Goal: Check status: Check status

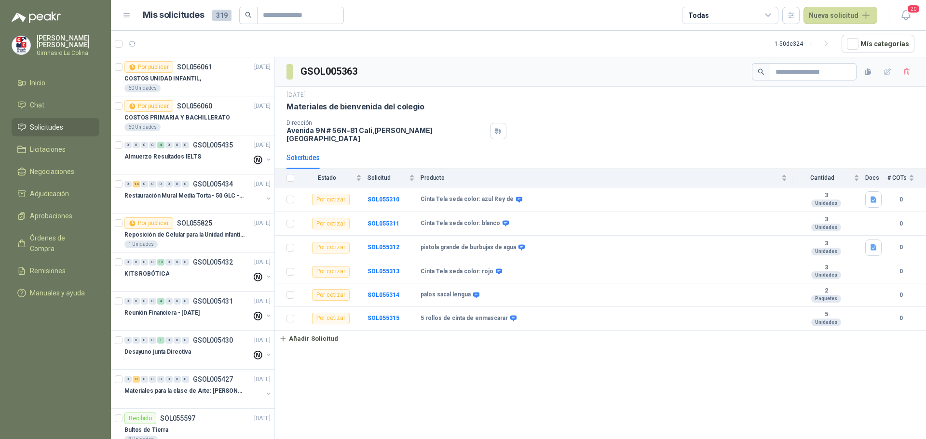
scroll to position [772, 0]
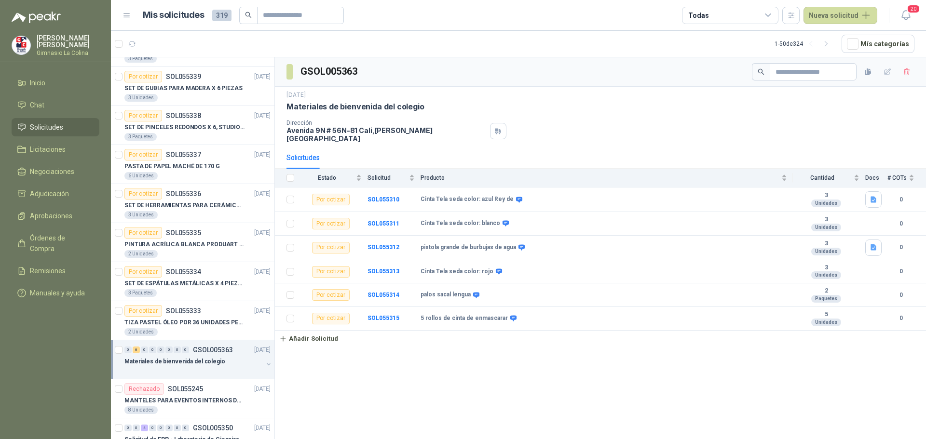
click at [66, 127] on li "Solicitudes" at bounding box center [55, 127] width 76 height 11
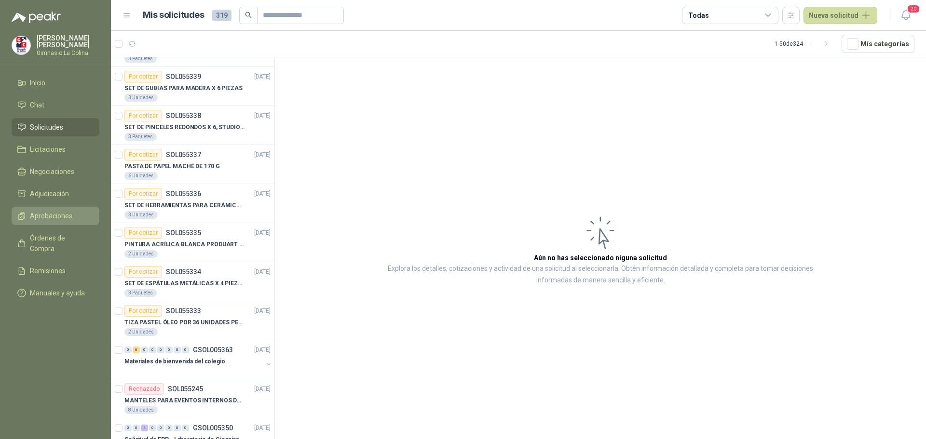
click at [46, 208] on link "Aprobaciones" at bounding box center [56, 216] width 88 height 18
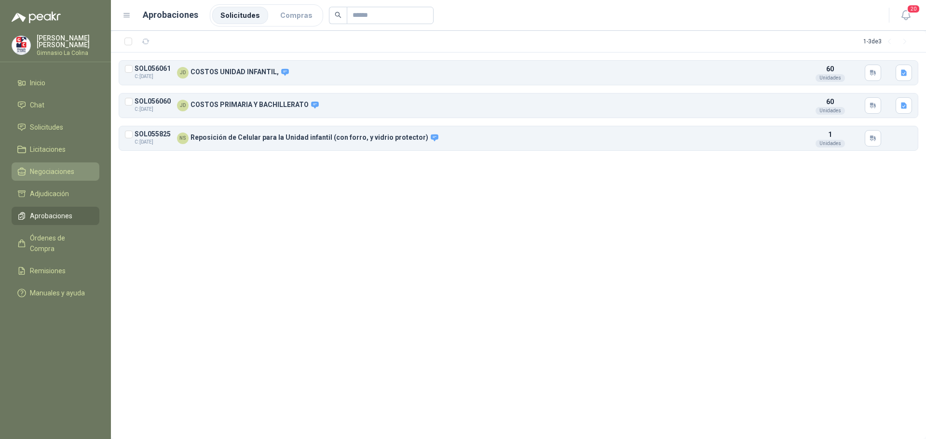
click at [58, 172] on span "Negociaciones" at bounding box center [52, 171] width 44 height 11
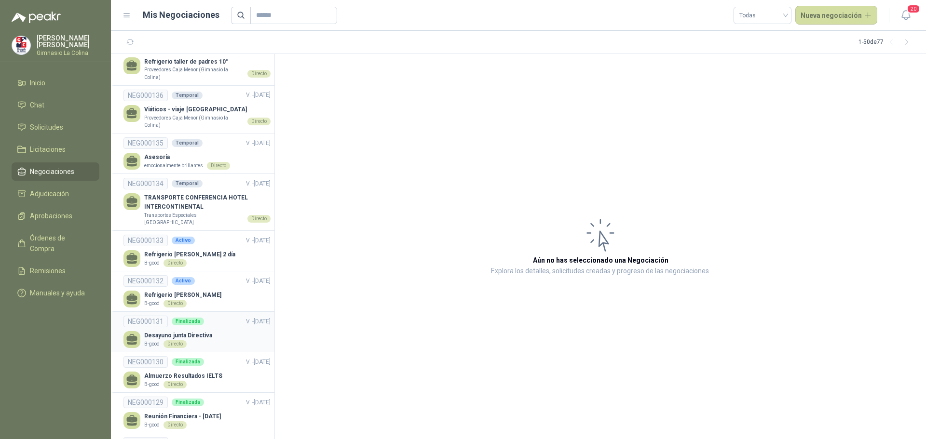
scroll to position [241, 0]
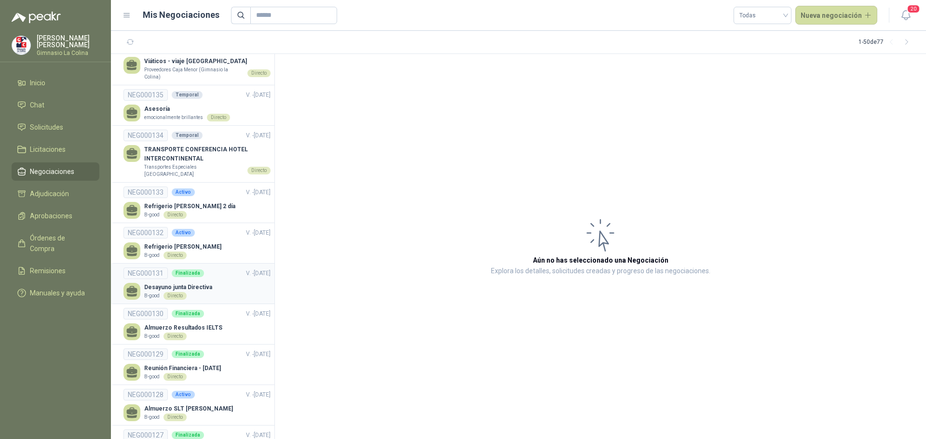
click at [188, 288] on p "Desayuno junta Directiva" at bounding box center [178, 287] width 68 height 9
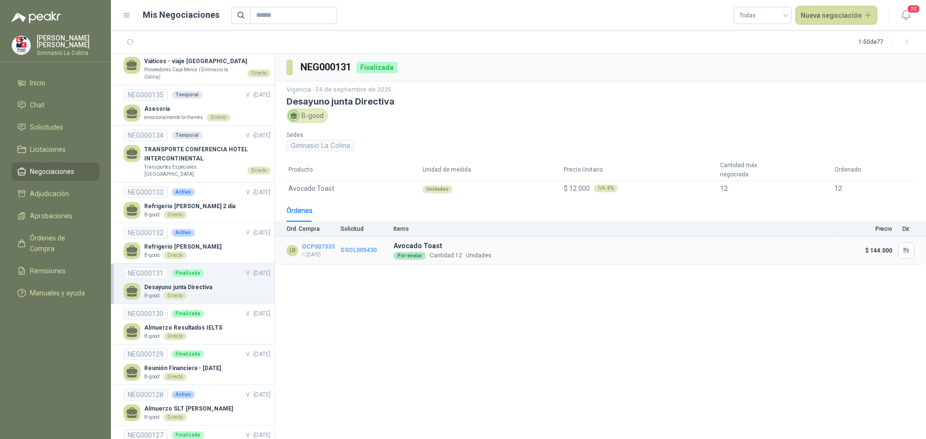
click at [348, 249] on link "GSOL005430" at bounding box center [358, 250] width 36 height 7
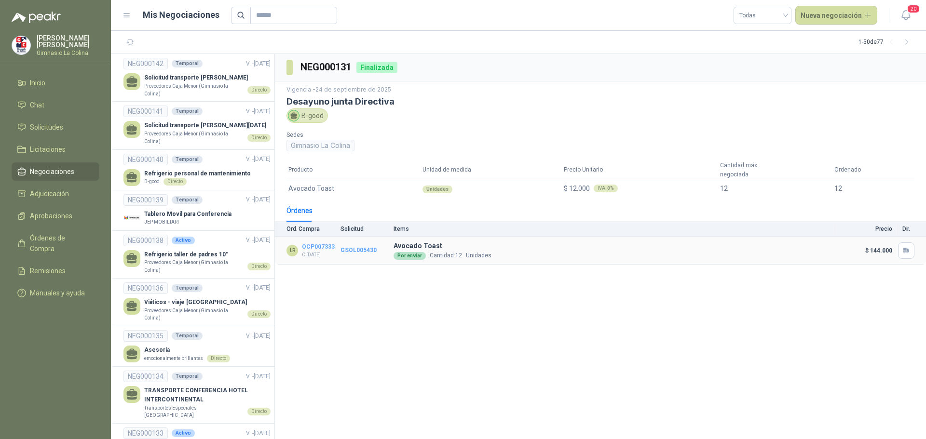
click at [309, 244] on link "OCP007333" at bounding box center [318, 247] width 33 height 7
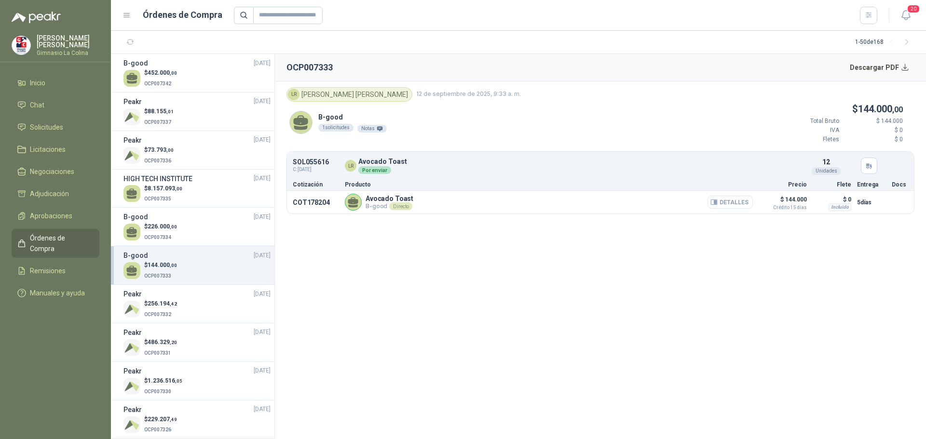
click at [727, 205] on button "Detalles" at bounding box center [729, 202] width 45 height 13
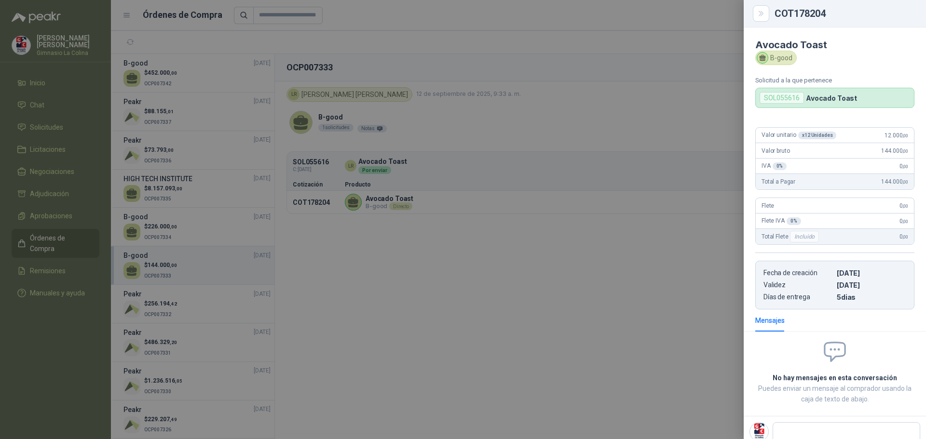
click at [278, 241] on div at bounding box center [463, 219] width 926 height 439
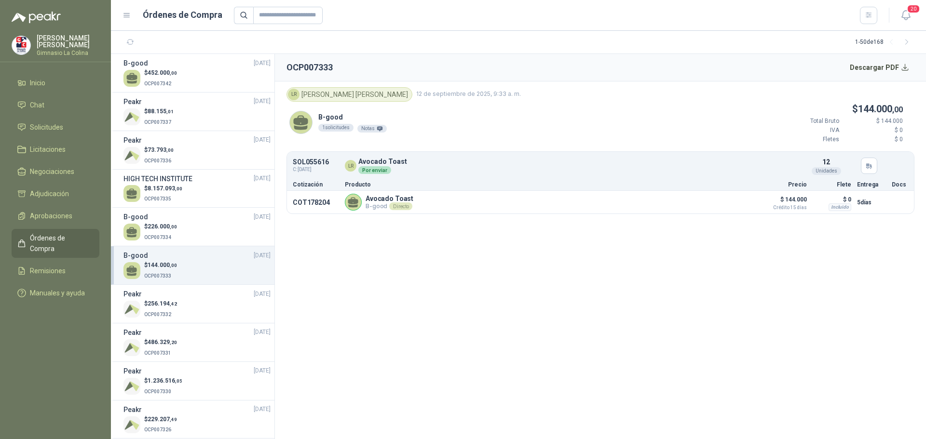
click at [35, 234] on span "Órdenes de Compra" at bounding box center [60, 243] width 60 height 21
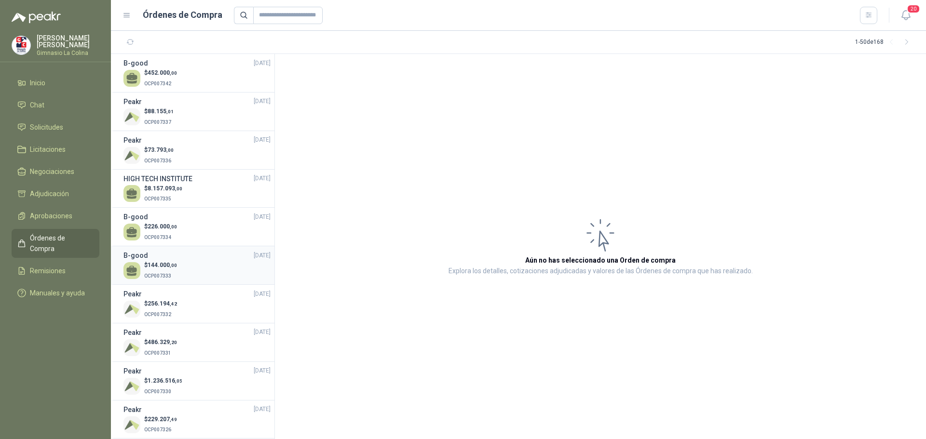
click at [149, 263] on p "$ 144.000 ,00" at bounding box center [160, 265] width 33 height 9
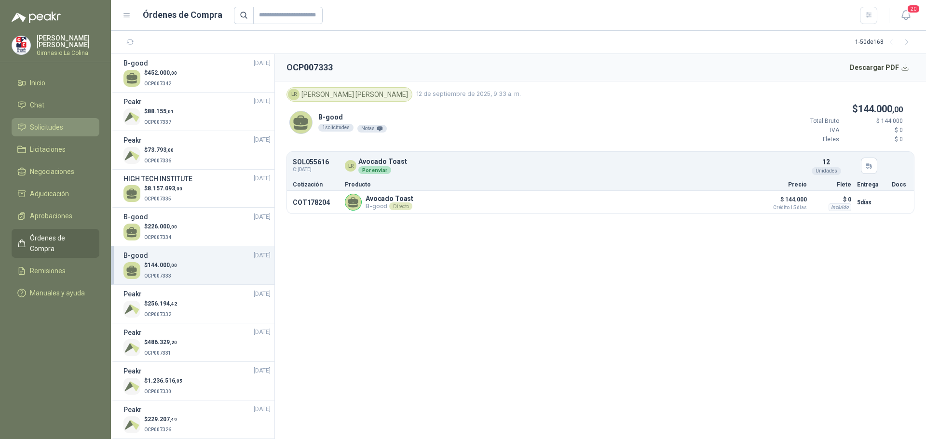
click at [43, 128] on span "Solicitudes" at bounding box center [46, 127] width 33 height 11
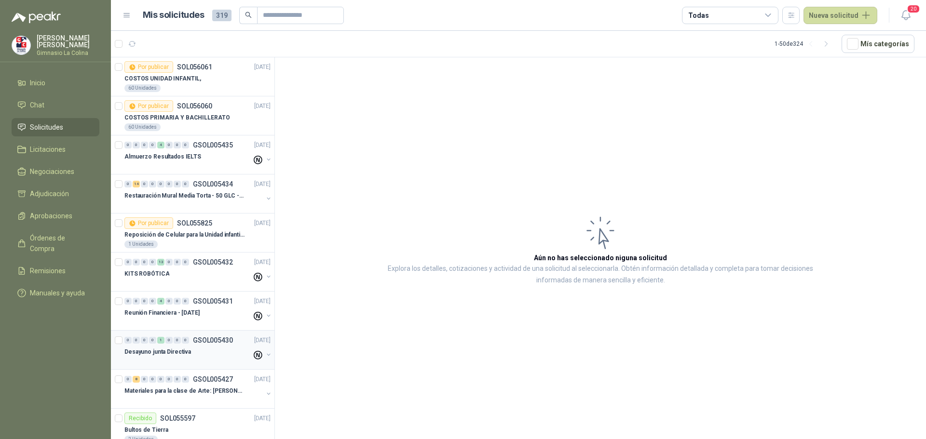
click at [224, 352] on div "Desayuno junta Directiva" at bounding box center [187, 352] width 127 height 12
